Goal: Task Accomplishment & Management: Manage account settings

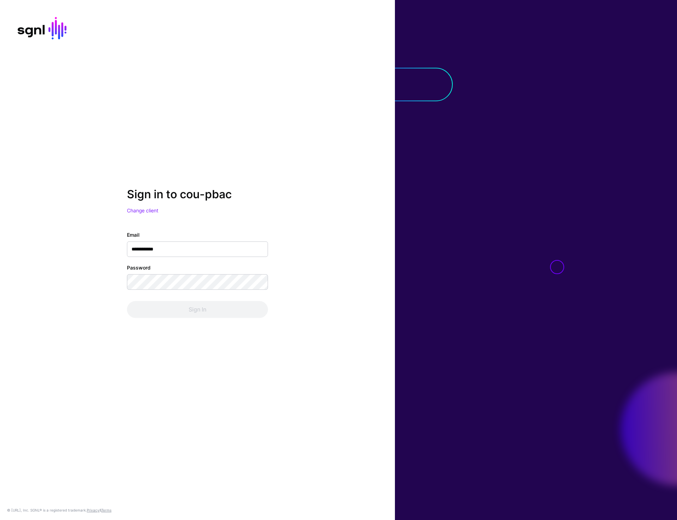
type input "**********"
click at [159, 311] on button "Sign In" at bounding box center [197, 309] width 141 height 17
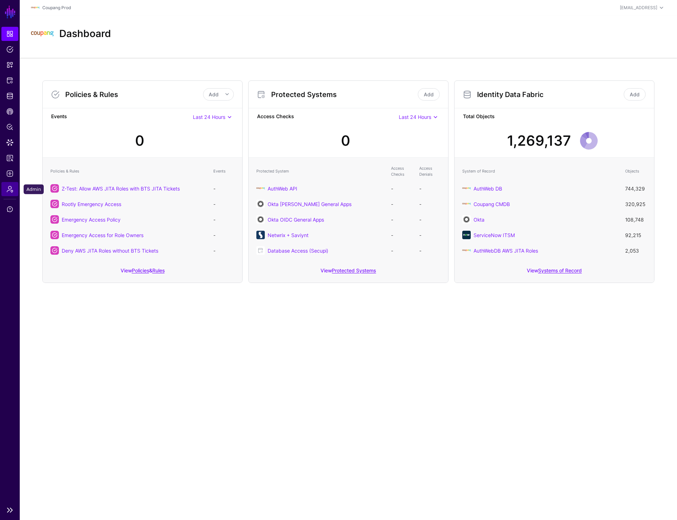
click at [7, 188] on span "Admin" at bounding box center [9, 189] width 7 height 7
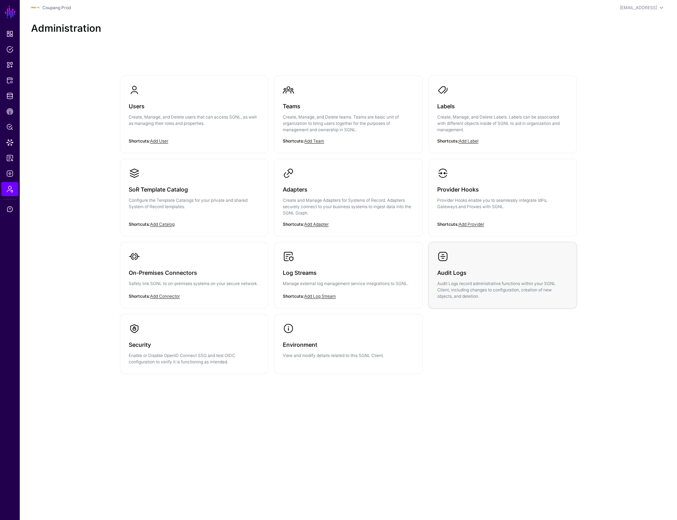
click at [468, 261] on link "Audit Logs Audit Logs record administrative functions within your SGNL Client, …" at bounding box center [503, 275] width 148 height 66
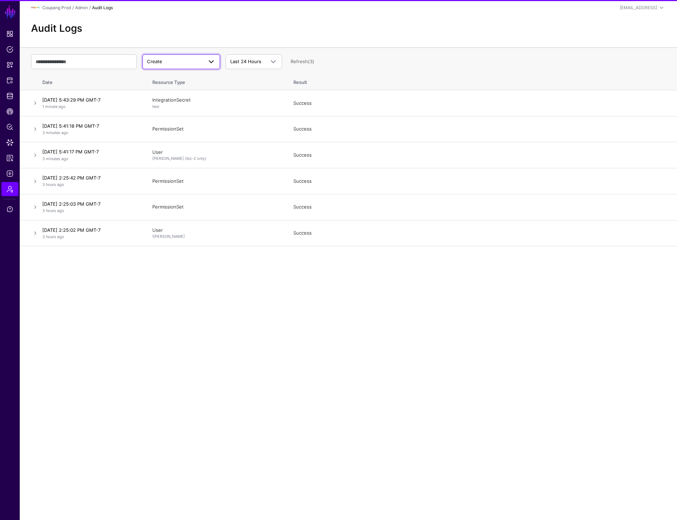
click at [176, 60] on span "Create" at bounding box center [175, 61] width 56 height 7
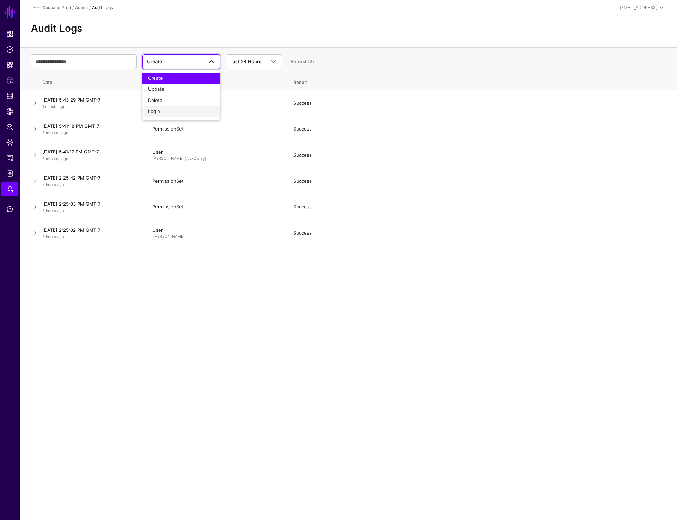
click at [172, 114] on div "Login" at bounding box center [181, 111] width 66 height 7
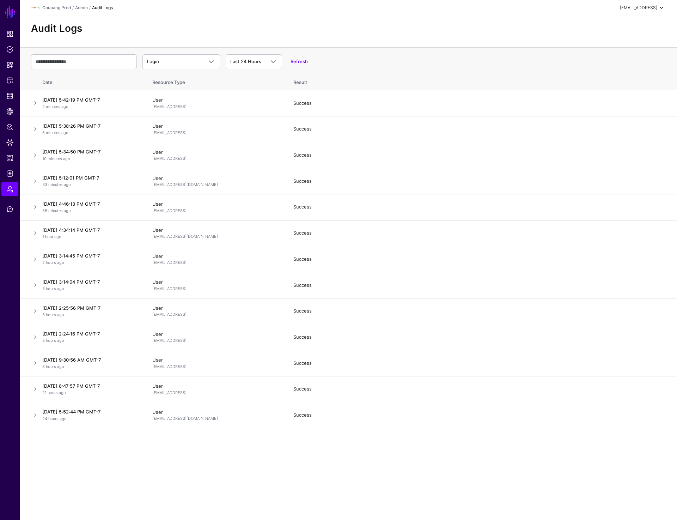
click at [641, 7] on div "[EMAIL_ADDRESS]" at bounding box center [638, 8] width 37 height 6
click at [613, 63] on div "Log out" at bounding box center [610, 61] width 18 height 6
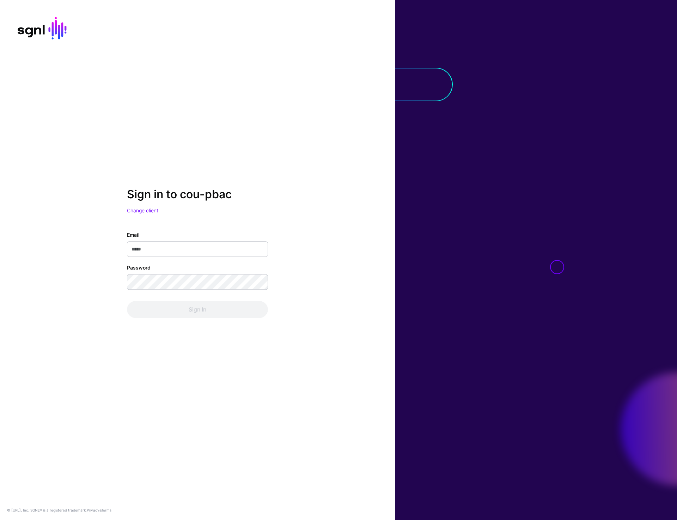
click at [237, 176] on div "Sign in to cou-pbac Change client Email Password Sign In © [URL], Inc. SGNL® is…" at bounding box center [197, 260] width 395 height 520
